Goal: Book appointment/travel/reservation

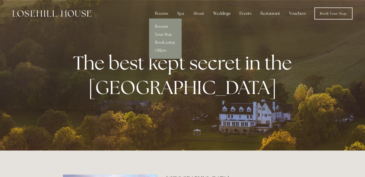
click at [163, 13] on div "Rooms" at bounding box center [161, 14] width 21 height 10
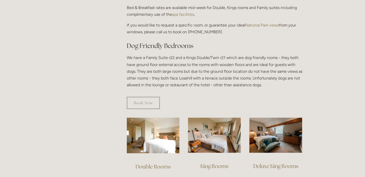
scroll to position [326, 0]
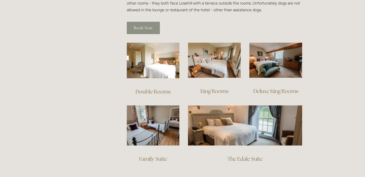
click at [144, 22] on link "Book Now" at bounding box center [143, 28] width 33 height 12
